Goal: Communication & Community: Answer question/provide support

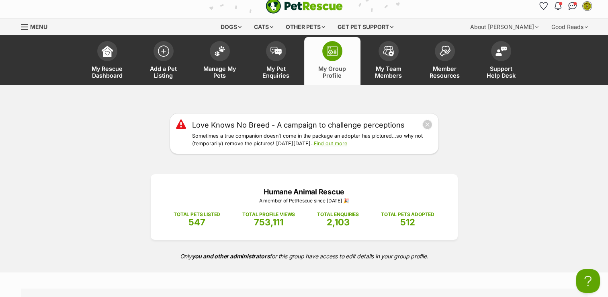
scroll to position [7, 0]
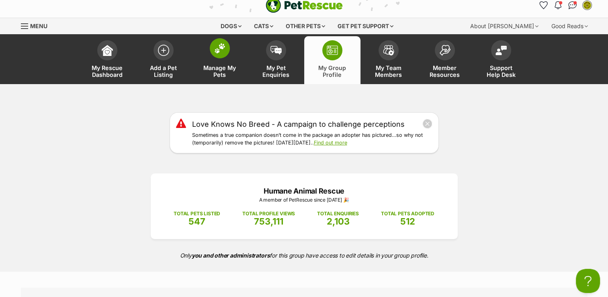
click at [216, 63] on link "Manage My Pets" at bounding box center [220, 60] width 56 height 48
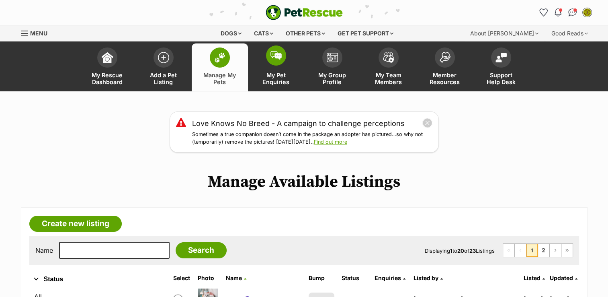
click at [276, 63] on span at bounding box center [276, 55] width 20 height 20
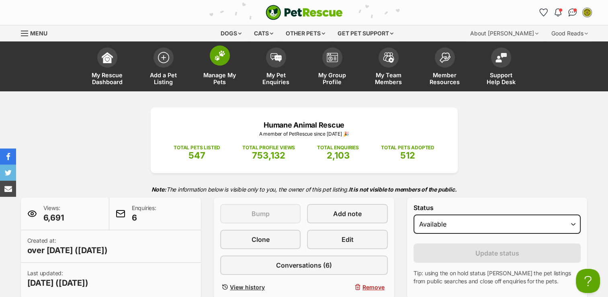
click at [224, 78] on span "Manage My Pets" at bounding box center [220, 79] width 36 height 14
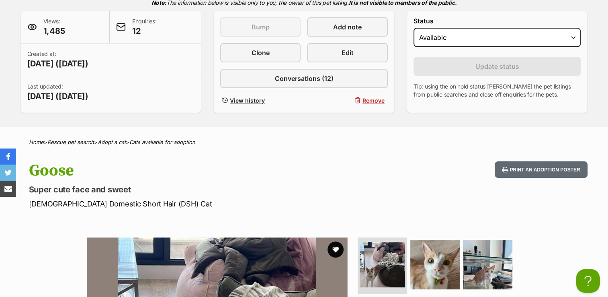
scroll to position [183, 0]
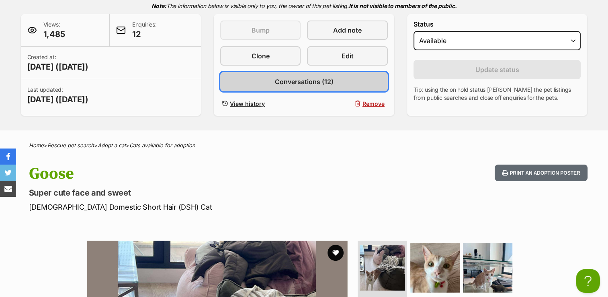
click at [321, 86] on link "Conversations (12)" at bounding box center [304, 81] width 168 height 19
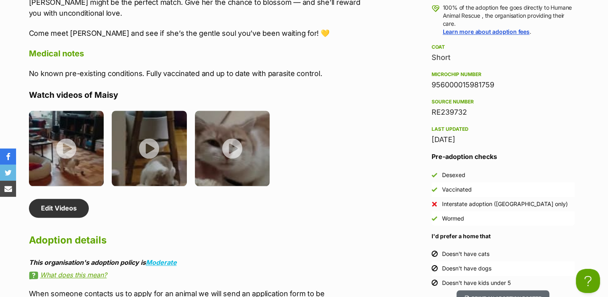
scroll to position [867, 0]
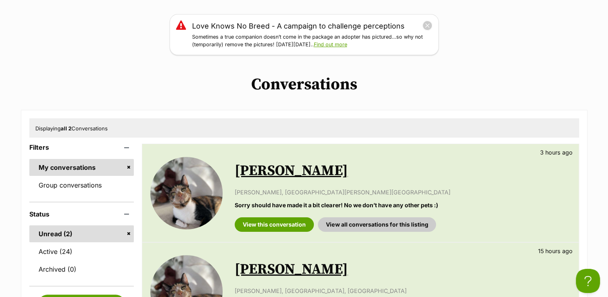
scroll to position [99, 0]
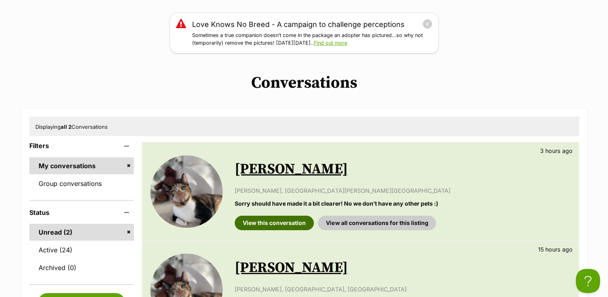
click at [279, 222] on link "View this conversation" at bounding box center [274, 222] width 79 height 14
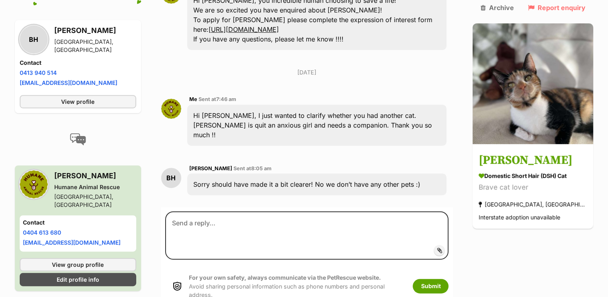
scroll to position [339, 0]
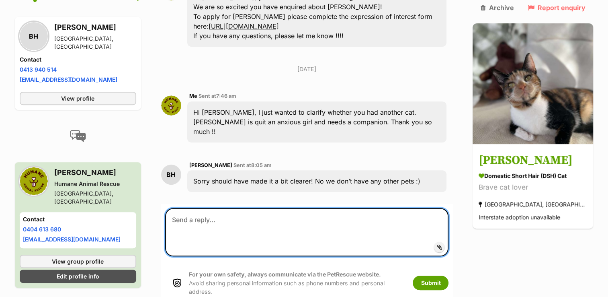
click at [236, 208] on textarea at bounding box center [307, 232] width 284 height 48
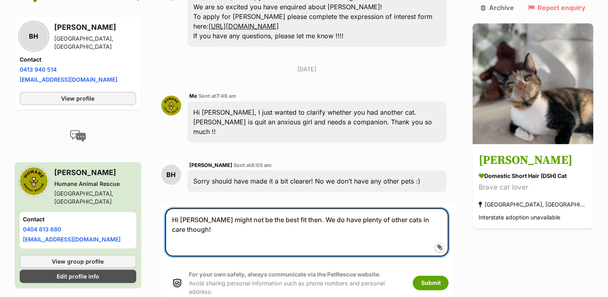
click at [324, 208] on textarea "Hi [PERSON_NAME] might not be the best fit then. We do have plenty of other cat…" at bounding box center [307, 232] width 284 height 48
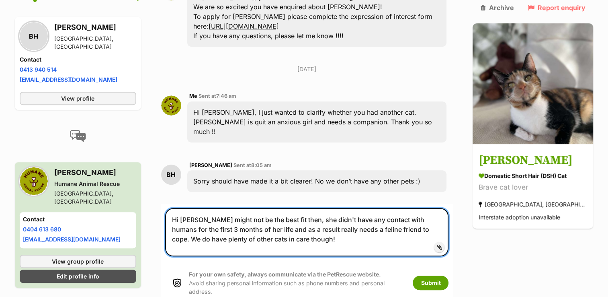
click at [321, 211] on textarea "Hi [PERSON_NAME] might not be the best fit then, she didn't have any contact wi…" at bounding box center [307, 232] width 284 height 48
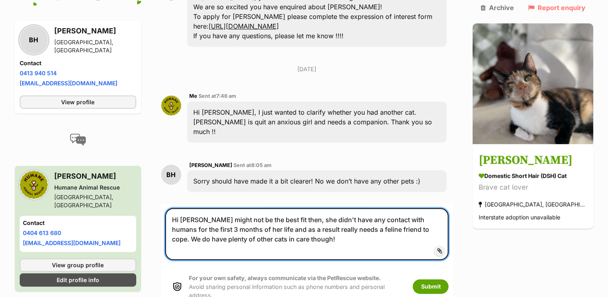
paste textarea "[URL][DOMAIN_NAME]"
click at [321, 211] on textarea "Hi [PERSON_NAME] might not be the best fit then, she didn't have any contact wi…" at bounding box center [307, 234] width 284 height 52
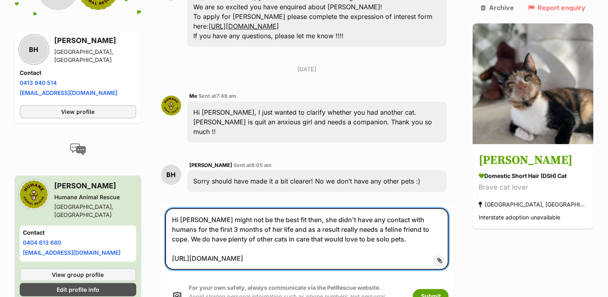
click at [333, 225] on textarea "Hi [PERSON_NAME] might not be the best fit then, she didn't have any contact wi…" at bounding box center [307, 238] width 284 height 61
click at [176, 226] on textarea "Hi [PERSON_NAME] might not be the best fit then, she didn't have any contact wi…" at bounding box center [307, 238] width 284 height 61
click at [382, 231] on textarea "Hi [PERSON_NAME] might not be the best fit then, she didn't have any contact wi…" at bounding box center [307, 238] width 284 height 61
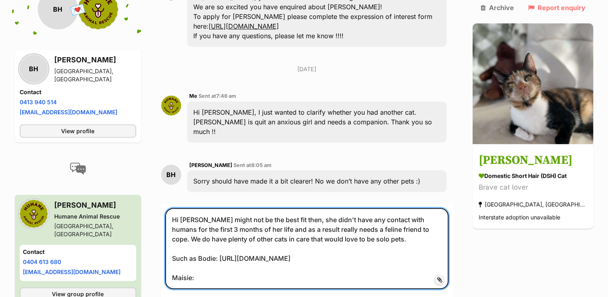
paste textarea "[URL][DOMAIN_NAME]"
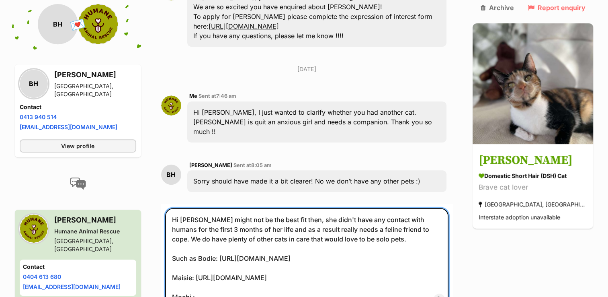
paste textarea "[URL][DOMAIN_NAME]"
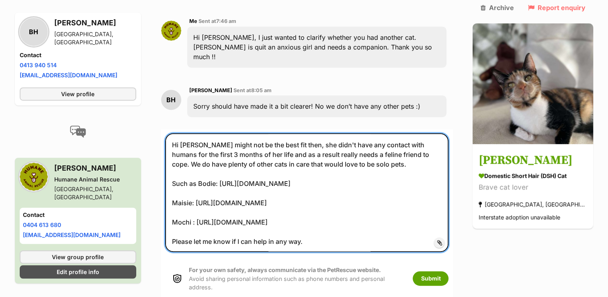
scroll to position [414, 0]
type textarea "Hi [PERSON_NAME] might not be the best fit then, she didn't have any contact wi…"
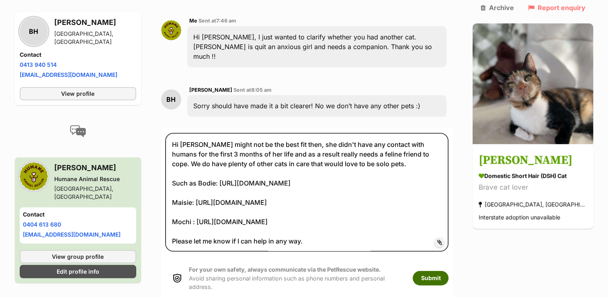
click at [443, 270] on button "Submit" at bounding box center [431, 277] width 36 height 14
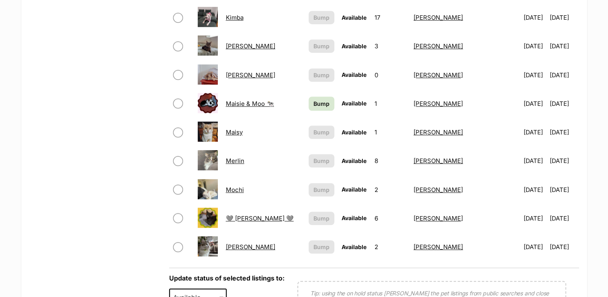
scroll to position [596, 0]
click at [244, 187] on link "Mochi" at bounding box center [235, 190] width 18 height 8
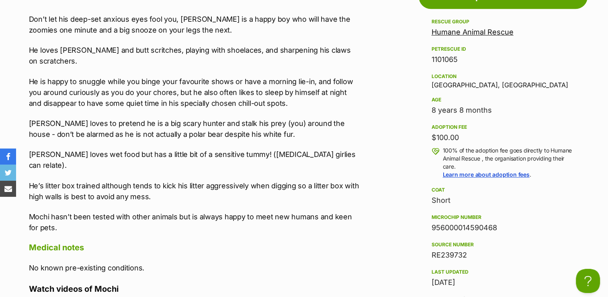
scroll to position [701, 0]
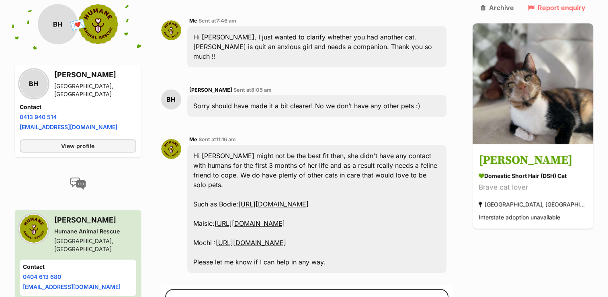
scroll to position [434, 0]
